Goal: Task Accomplishment & Management: Complete application form

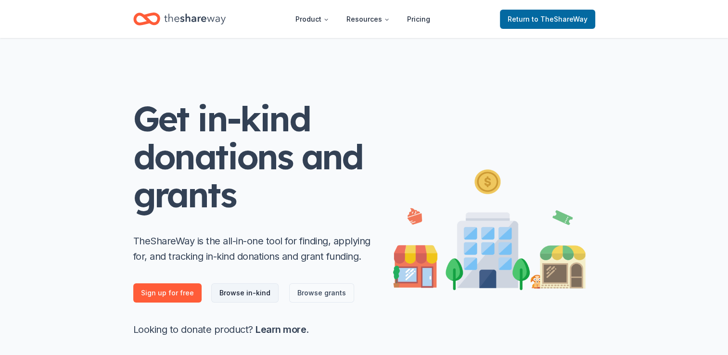
click at [234, 295] on link "Browse in-kind" at bounding box center [244, 292] width 67 height 19
click at [534, 15] on span "to TheShareWay" at bounding box center [560, 19] width 56 height 8
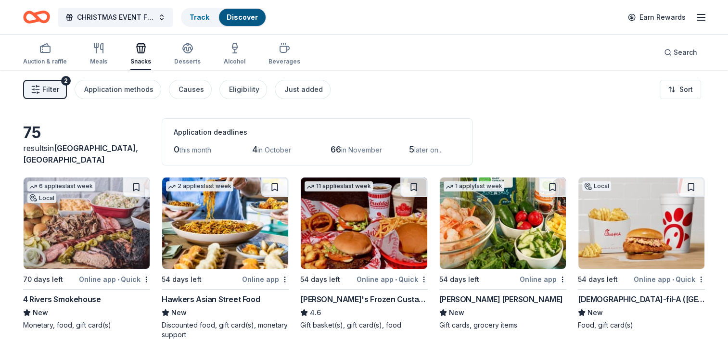
click at [701, 13] on icon "button" at bounding box center [701, 18] width 12 height 12
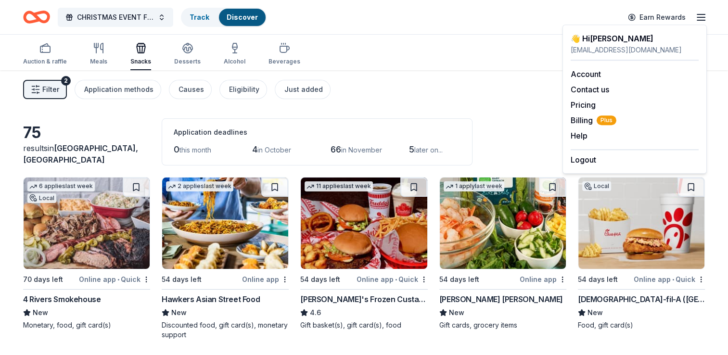
click at [529, 74] on div "Filter 2 Application methods Causes Eligibility Just added Sort" at bounding box center [364, 89] width 728 height 38
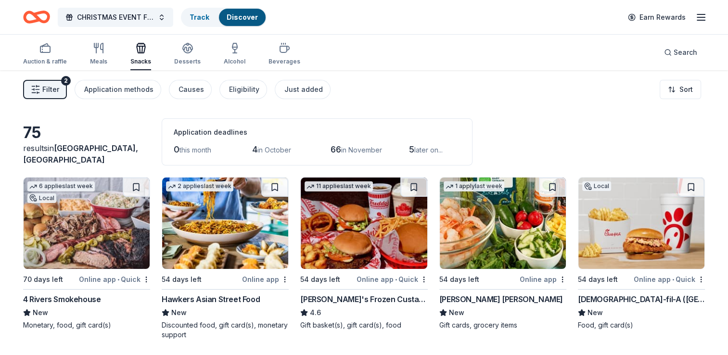
click at [702, 14] on line "button" at bounding box center [701, 14] width 8 height 0
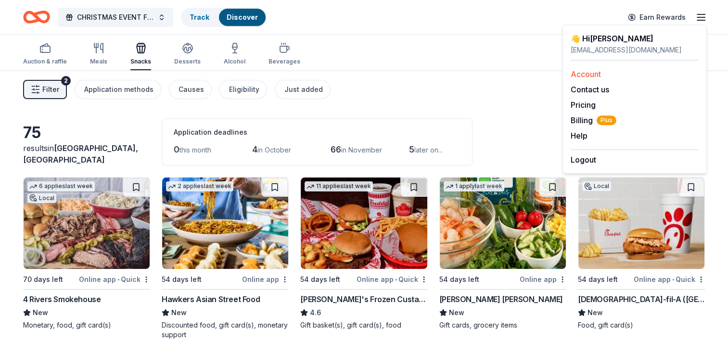
click at [587, 74] on link "Account" at bounding box center [586, 74] width 30 height 10
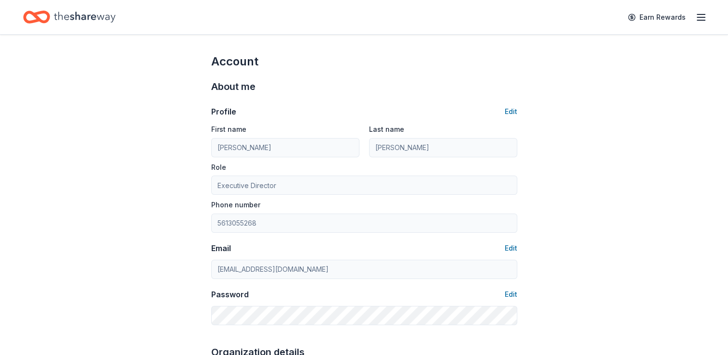
click at [702, 20] on line "button" at bounding box center [701, 20] width 8 height 0
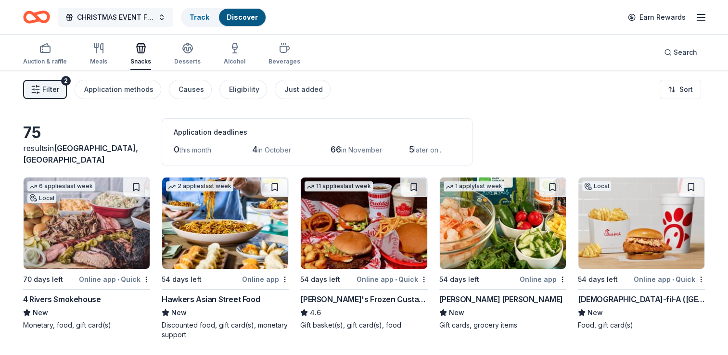
click at [160, 15] on button "CHRISTMAS EVENT FOR CHILDREN" at bounding box center [115, 17] width 115 height 19
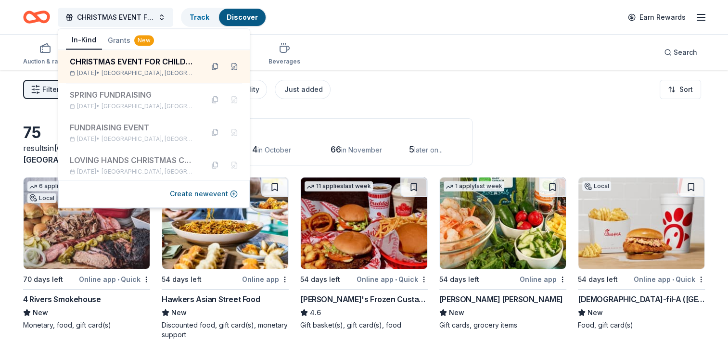
click at [452, 89] on div "Filter 2 Application methods Causes Eligibility Just added Sort" at bounding box center [364, 89] width 728 height 38
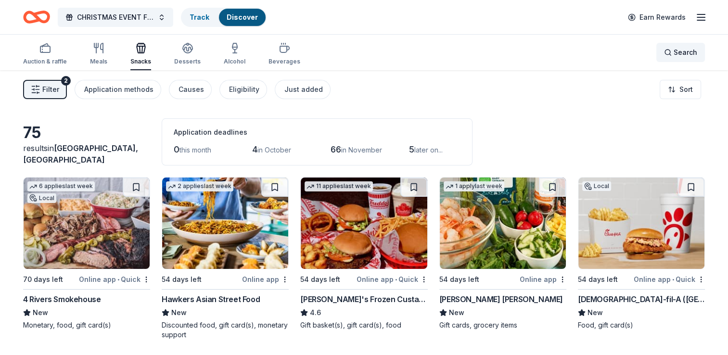
click at [685, 53] on span "Search" at bounding box center [686, 53] width 24 height 12
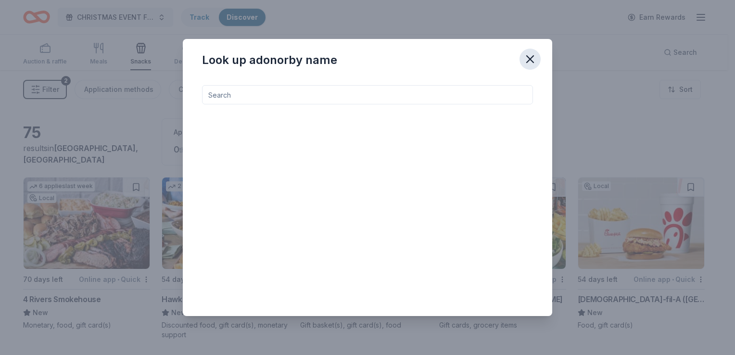
click at [534, 57] on icon "button" at bounding box center [529, 58] width 13 height 13
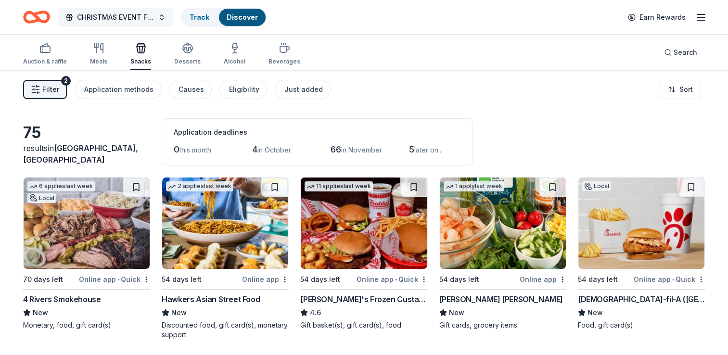
click at [140, 14] on span "CHRISTMAS EVENT FOR CHILDREN" at bounding box center [115, 18] width 77 height 12
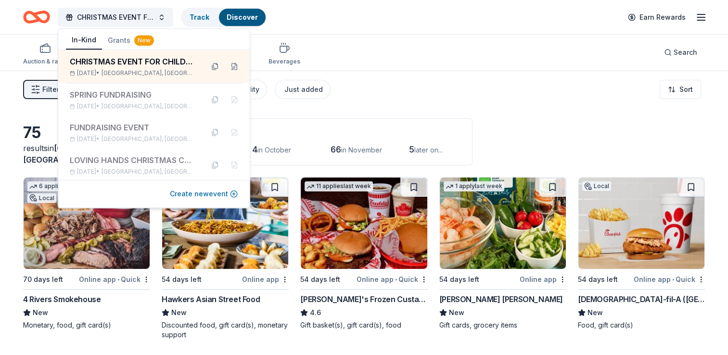
click at [228, 191] on button "Create new event" at bounding box center [204, 194] width 68 height 12
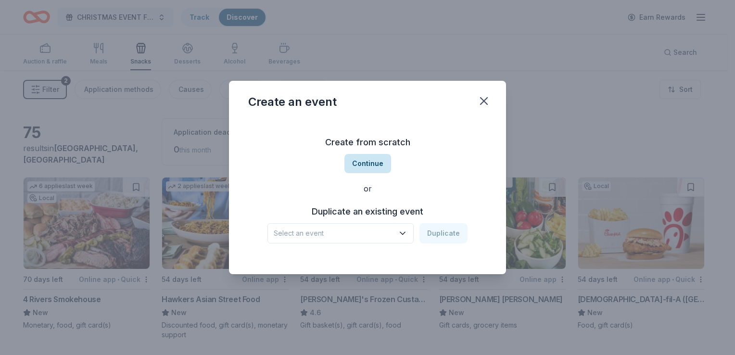
click at [375, 162] on button "Continue" at bounding box center [367, 163] width 47 height 19
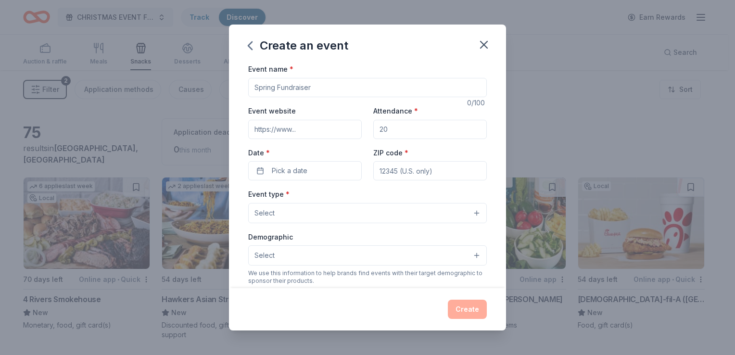
click at [322, 87] on input "Event name *" at bounding box center [367, 87] width 239 height 19
click at [346, 87] on input "Thanksgiving Thurkey give away" at bounding box center [367, 87] width 239 height 19
click at [332, 88] on input "Thanksgiving Thurkey give Away" at bounding box center [367, 87] width 239 height 19
click at [387, 84] on input "[DATE] Turkey Give Away" at bounding box center [367, 87] width 239 height 19
type input "[DATE] Turkey Give Away"
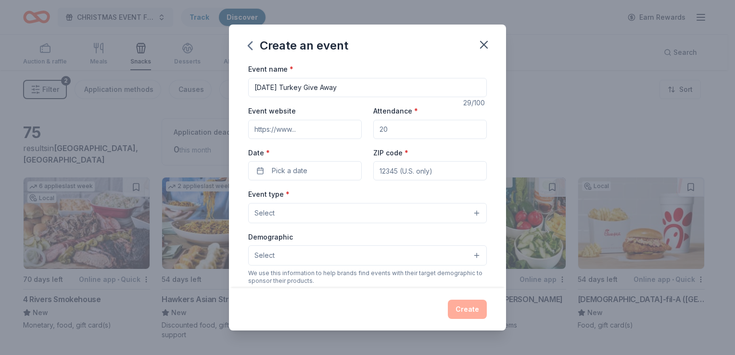
click at [388, 127] on input "Attendance *" at bounding box center [430, 129] width 114 height 19
click at [388, 128] on input "Attendance *" at bounding box center [430, 129] width 114 height 19
type input "100"
click at [312, 172] on button "Pick a date" at bounding box center [305, 170] width 114 height 19
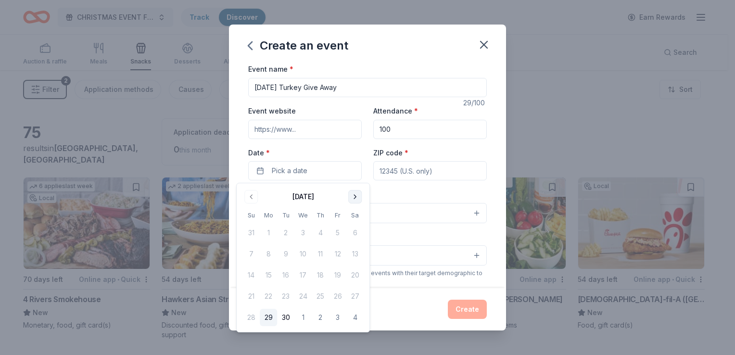
click at [355, 195] on button "Go to next month" at bounding box center [354, 196] width 13 height 13
click at [354, 194] on button "Go to next month" at bounding box center [354, 196] width 13 height 13
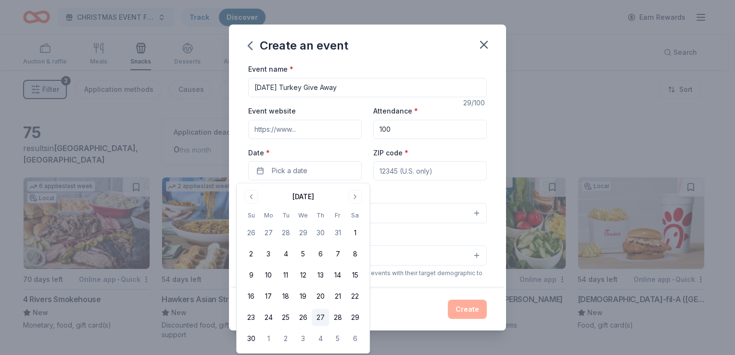
click at [322, 317] on button "27" at bounding box center [320, 317] width 17 height 17
click at [434, 171] on input "ZIP code *" at bounding box center [430, 170] width 114 height 19
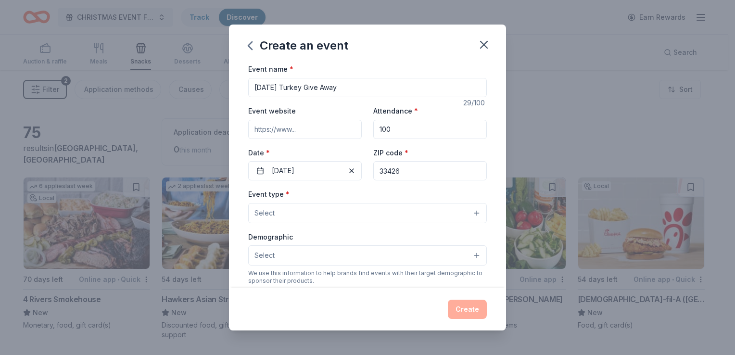
type input "33426"
click at [327, 209] on button "Select" at bounding box center [367, 213] width 239 height 20
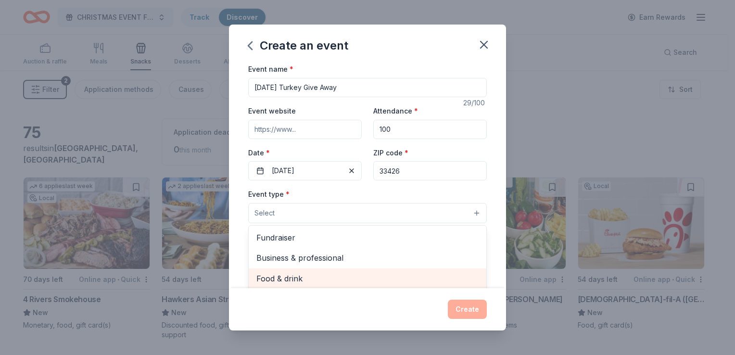
click at [295, 280] on span "Food & drink" at bounding box center [367, 278] width 222 height 13
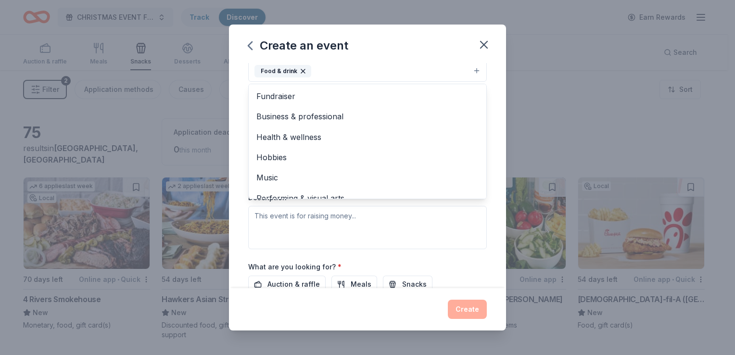
scroll to position [12, 0]
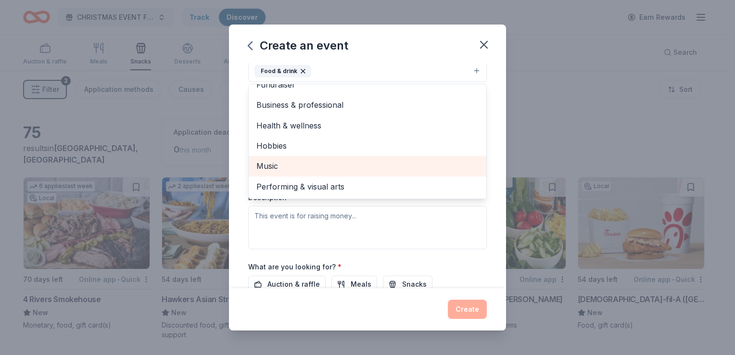
click at [279, 161] on span "Music" at bounding box center [367, 166] width 222 height 13
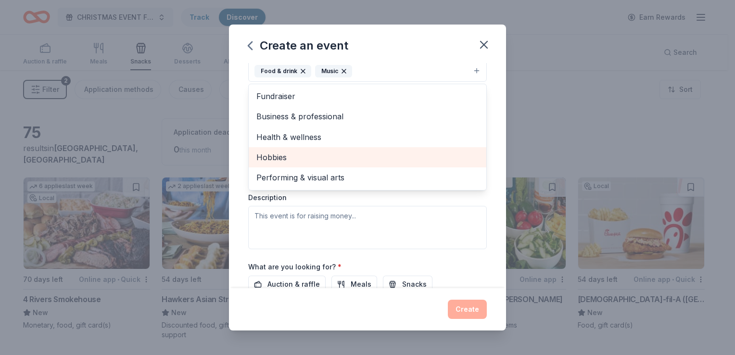
scroll to position [0, 0]
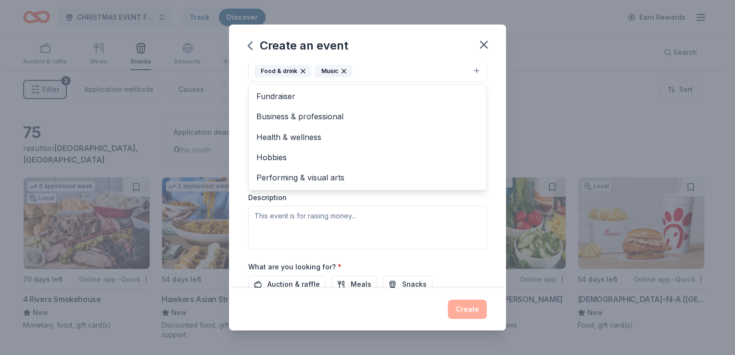
click at [279, 218] on div "Event type * Food & drink Music Fundraiser Business & professional Health & wel…" at bounding box center [367, 148] width 239 height 204
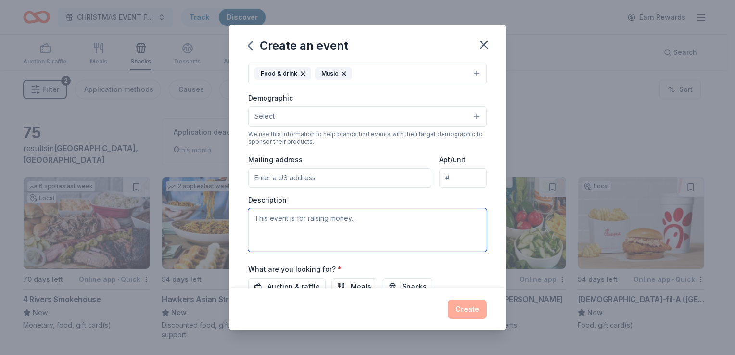
click at [362, 217] on textarea at bounding box center [367, 229] width 239 height 43
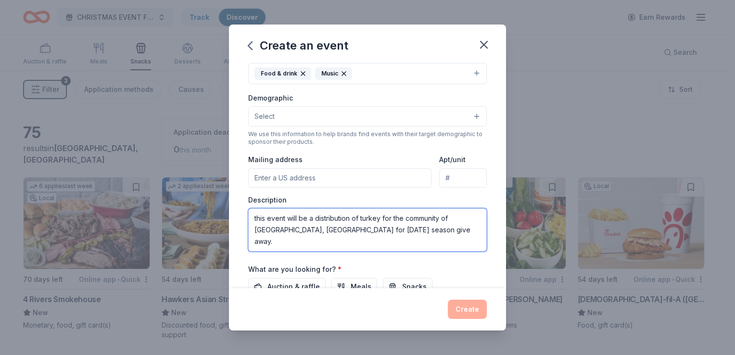
click at [258, 229] on textarea "this event will be a distribution of turkey for the community of palm beach, FL…" at bounding box center [367, 229] width 239 height 43
click at [455, 218] on textarea "this event will be a distribution of turkey for the community of palm Beach, FL…" at bounding box center [367, 229] width 239 height 43
type textarea "this event will be a distribution of turkey for the community of [GEOGRAPHIC_DA…"
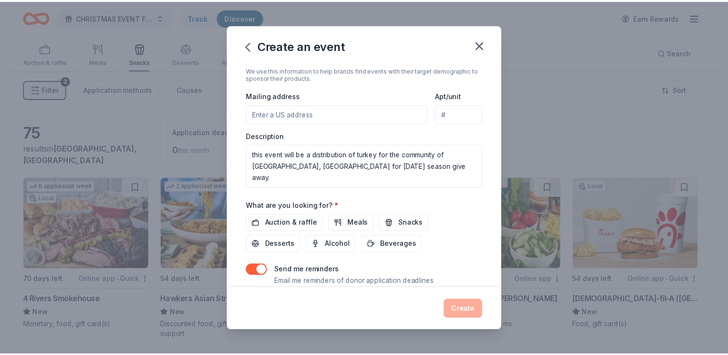
scroll to position [235, 0]
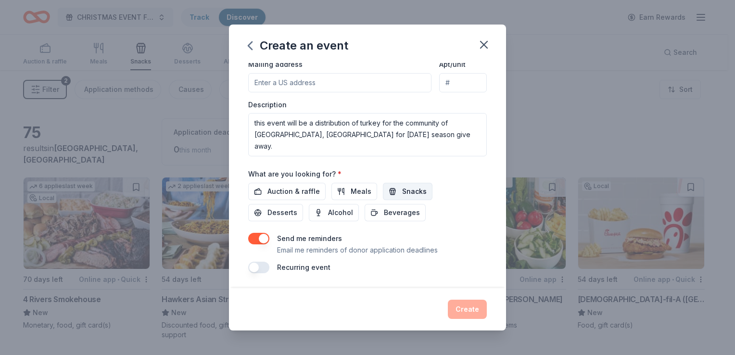
click at [414, 193] on span "Snacks" at bounding box center [414, 192] width 25 height 12
click at [393, 213] on span "Beverages" at bounding box center [402, 213] width 36 height 12
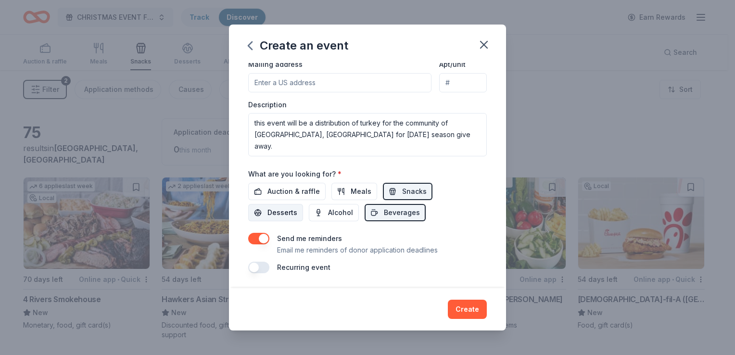
click at [277, 211] on span "Desserts" at bounding box center [283, 213] width 30 height 12
click at [287, 190] on span "Auction & raffle" at bounding box center [294, 192] width 52 height 12
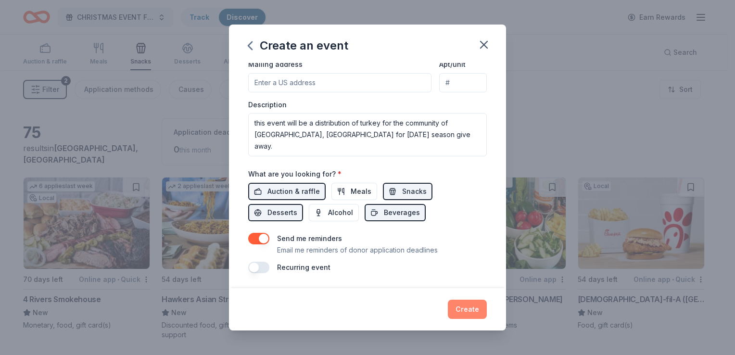
click at [469, 310] on button "Create" at bounding box center [467, 309] width 39 height 19
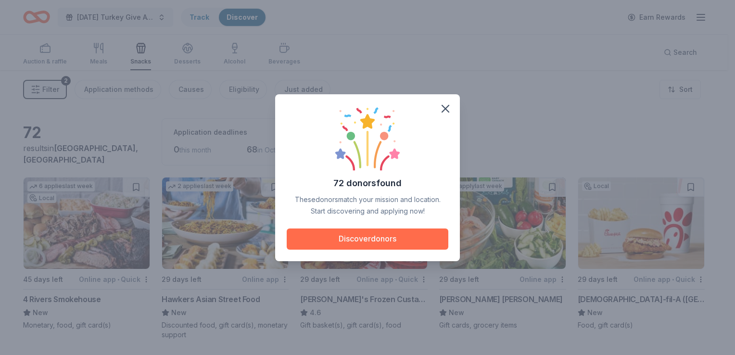
click at [376, 236] on button "Discover donors" at bounding box center [368, 239] width 162 height 21
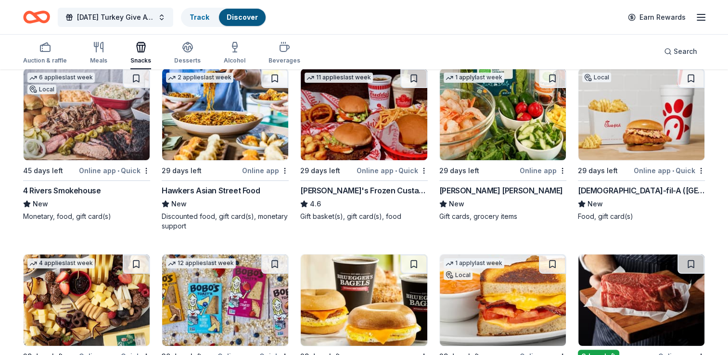
scroll to position [179, 0]
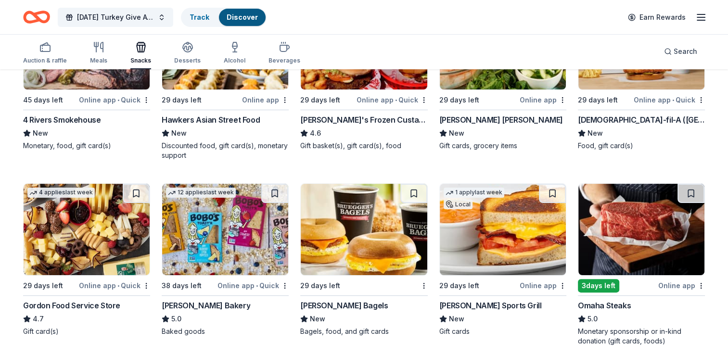
click at [54, 119] on div "4 Rivers Smokehouse" at bounding box center [61, 120] width 77 height 12
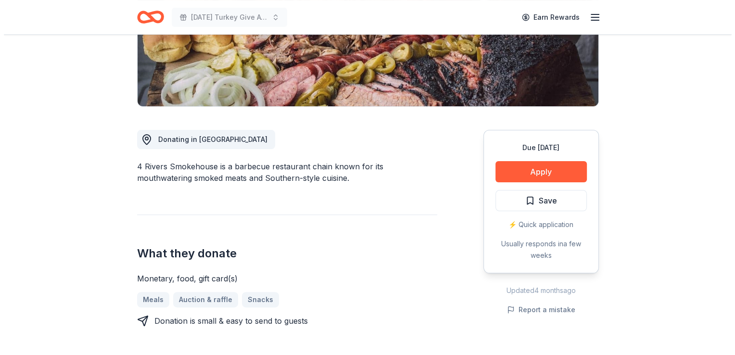
scroll to position [205, 0]
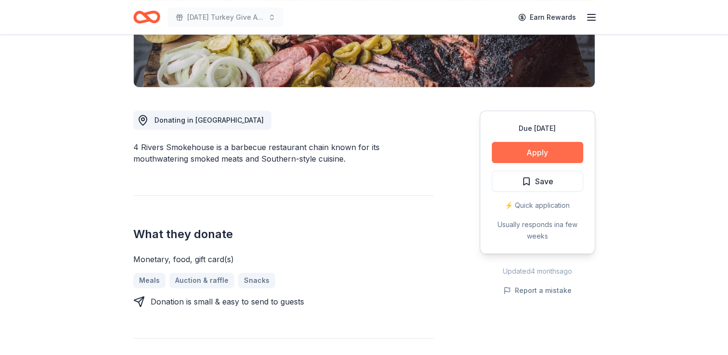
click at [537, 156] on button "Apply" at bounding box center [537, 152] width 91 height 21
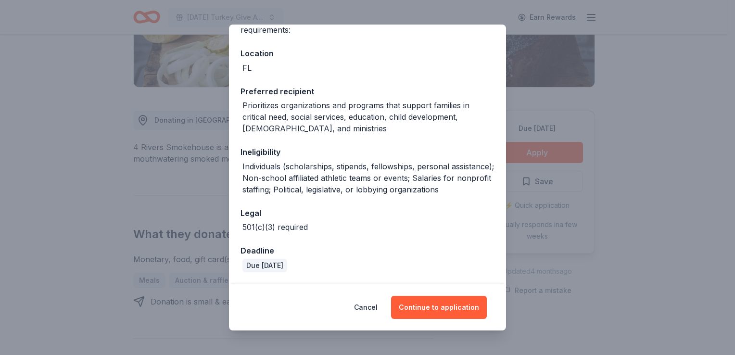
scroll to position [104, 0]
click at [431, 308] on button "Continue to application" at bounding box center [439, 307] width 96 height 23
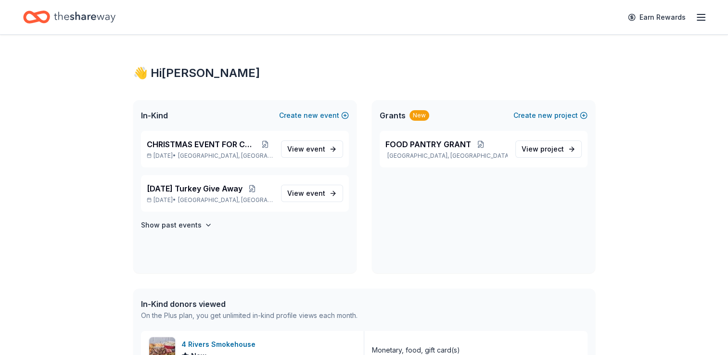
click at [697, 17] on line "button" at bounding box center [701, 17] width 8 height 0
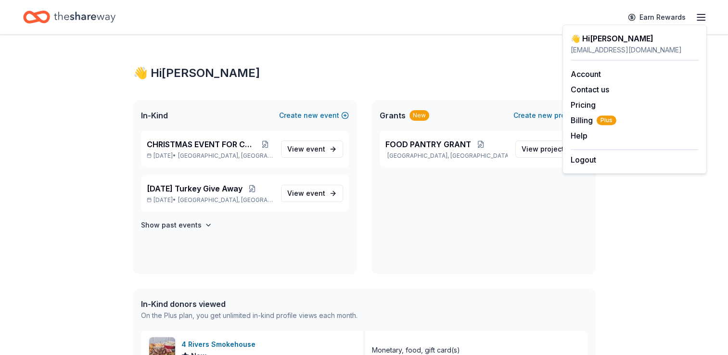
click at [664, 214] on div "👋 Hi JOHN HENRY In-Kind Create new event CHRISTMAS EVENT FOR CHILDREN Dec 22, 2…" at bounding box center [364, 343] width 728 height 617
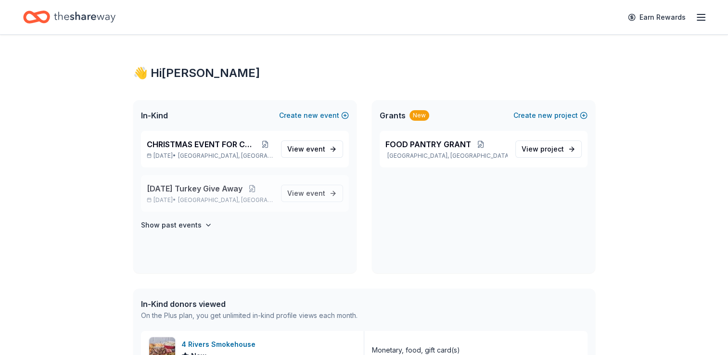
click at [210, 187] on span "[DATE] Turkey Give Away" at bounding box center [195, 189] width 96 height 12
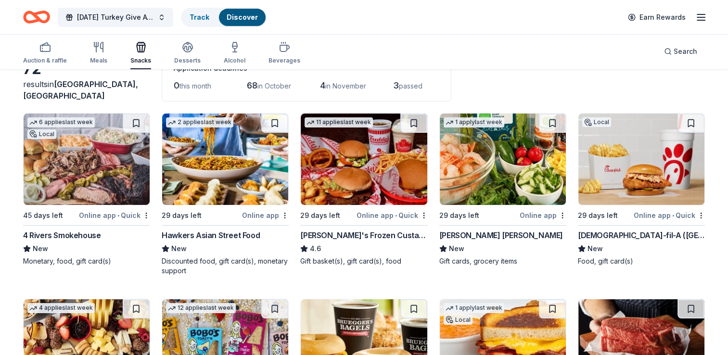
scroll to position [147, 0]
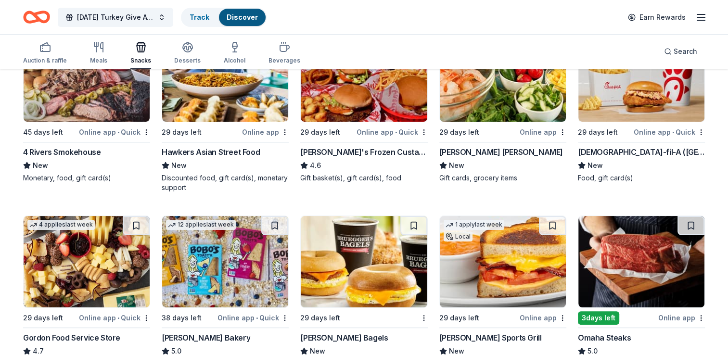
click at [616, 155] on div "Chick-fil-A (Boca Raton)" at bounding box center [641, 152] width 127 height 12
click at [479, 106] on img at bounding box center [503, 75] width 126 height 91
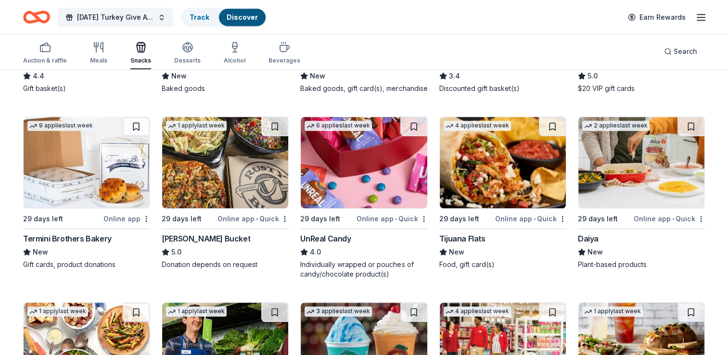
scroll to position [621, 0]
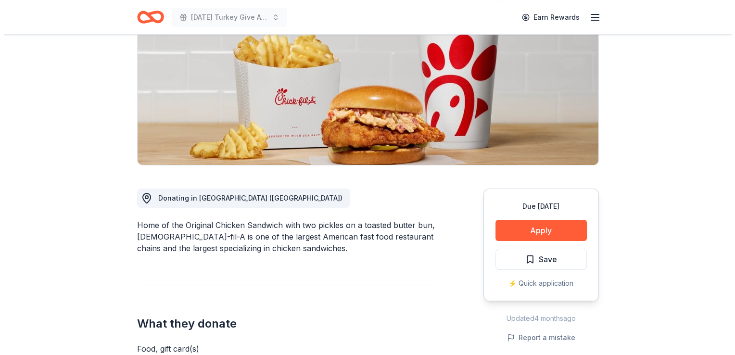
scroll to position [199, 0]
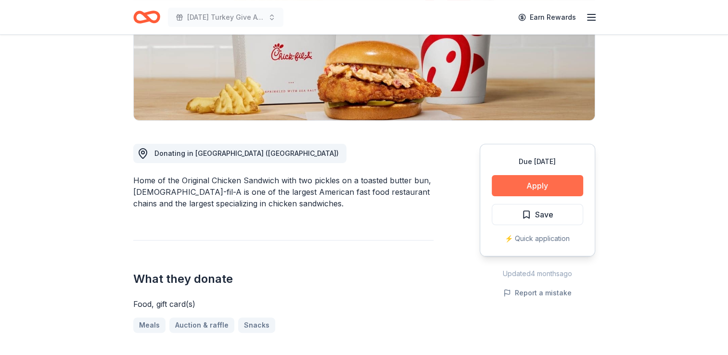
click at [531, 175] on button "Apply" at bounding box center [537, 185] width 91 height 21
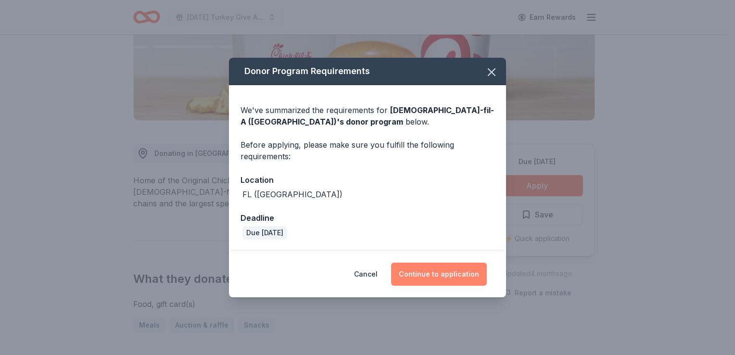
click at [439, 272] on button "Continue to application" at bounding box center [439, 274] width 96 height 23
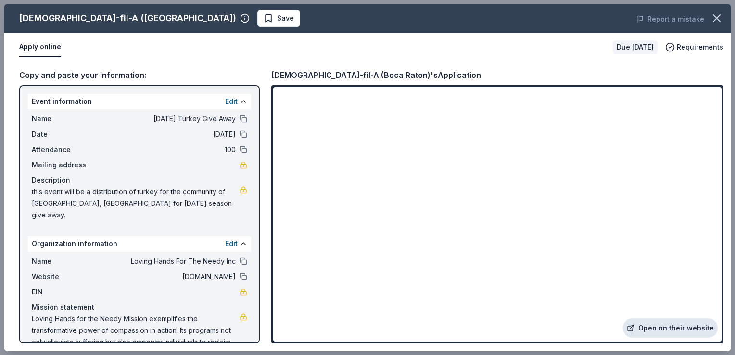
click at [658, 329] on link "Open on their website" at bounding box center [670, 328] width 95 height 19
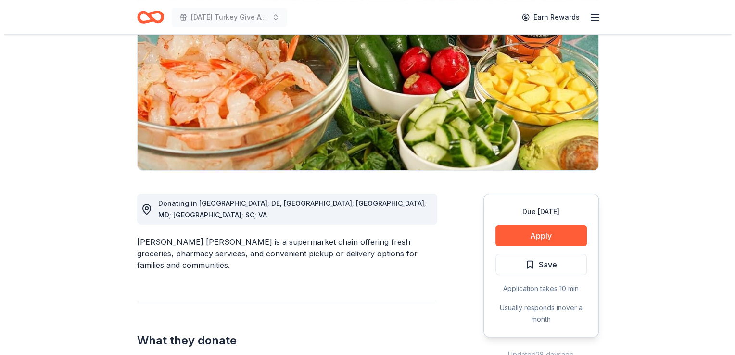
scroll to position [135, 0]
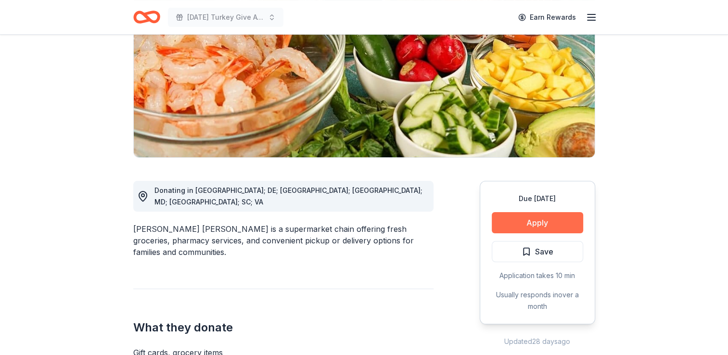
click at [544, 222] on button "Apply" at bounding box center [537, 222] width 91 height 21
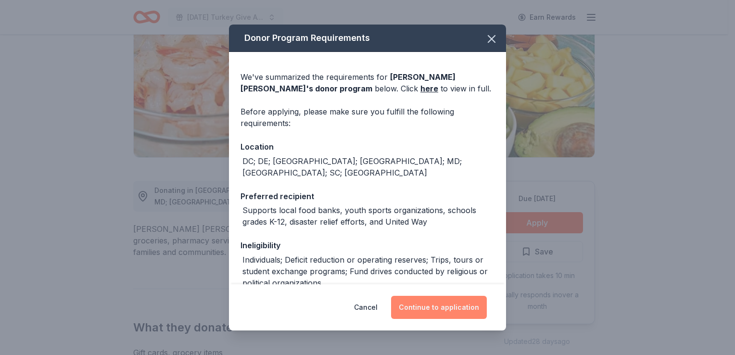
click at [427, 313] on button "Continue to application" at bounding box center [439, 307] width 96 height 23
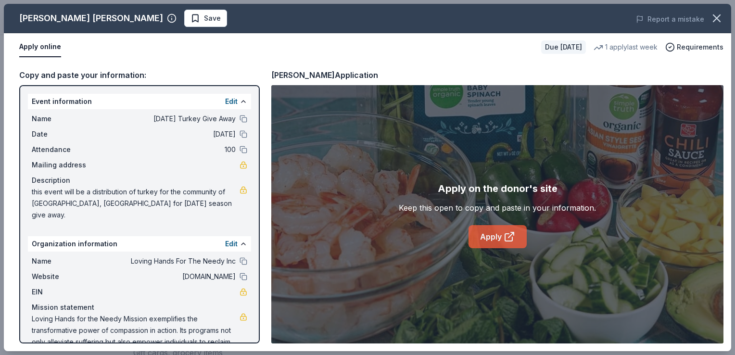
click at [498, 235] on link "Apply" at bounding box center [498, 236] width 58 height 23
